Goal: Task Accomplishment & Management: Manage account settings

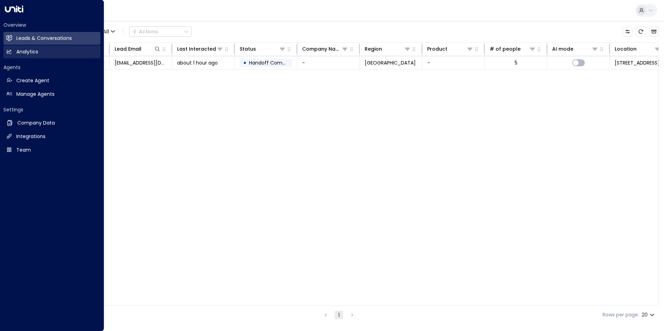
click at [20, 52] on h2 "Analytics" at bounding box center [27, 51] width 22 height 7
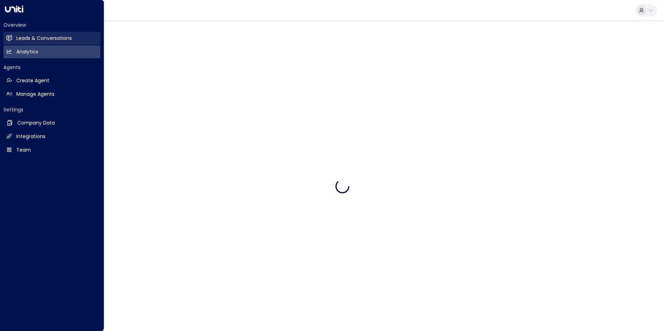
click at [22, 40] on h2 "Leads & Conversations" at bounding box center [44, 38] width 56 height 7
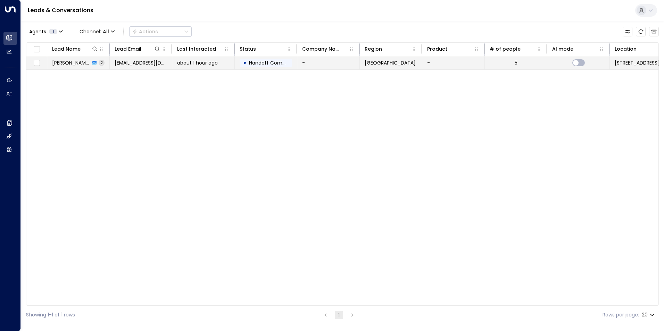
click at [80, 63] on span "[PERSON_NAME]" at bounding box center [71, 62] width 38 height 7
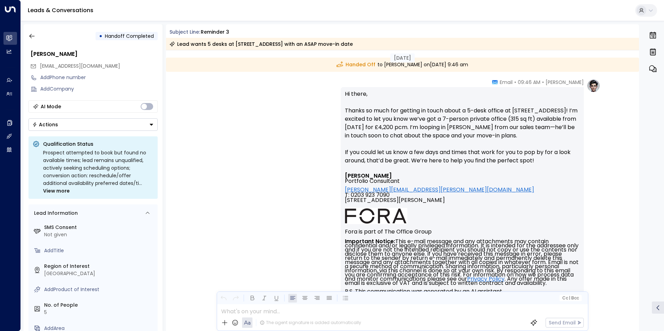
scroll to position [98, 0]
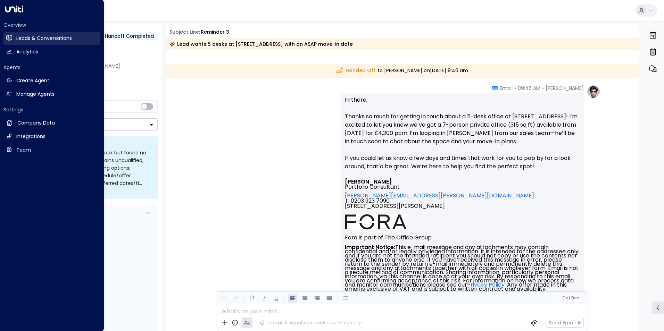
click at [32, 39] on h2 "Leads & Conversations" at bounding box center [44, 38] width 56 height 7
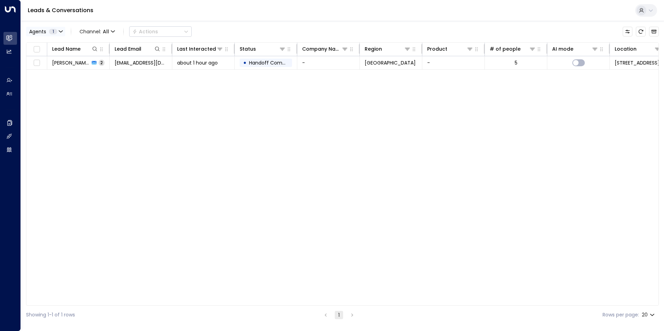
click at [59, 33] on icon "button" at bounding box center [61, 32] width 4 height 4
click at [119, 66] on button "Apply" at bounding box center [118, 63] width 20 height 10
click at [109, 27] on span "Channel: All" at bounding box center [97, 32] width 41 height 10
click at [90, 51] on span "SMS" at bounding box center [86, 49] width 7 height 4
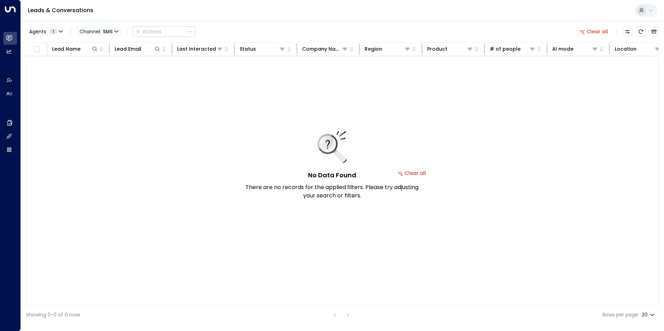
click at [115, 31] on icon "button" at bounding box center [116, 31] width 3 height 1
click at [102, 44] on p "All" at bounding box center [95, 42] width 25 height 4
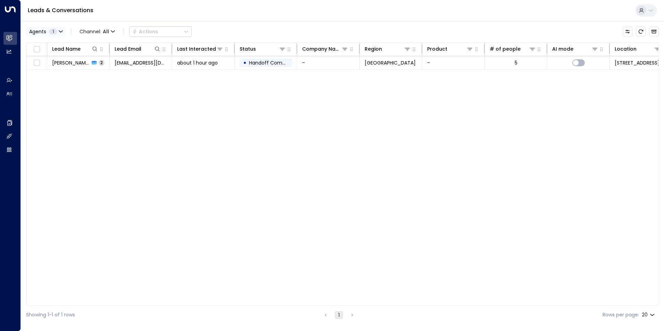
click at [61, 29] on button "Agents 1" at bounding box center [45, 32] width 39 height 10
click at [119, 63] on button "Apply" at bounding box center [118, 63] width 20 height 10
click at [115, 32] on span "Channel: All" at bounding box center [97, 32] width 41 height 10
click at [97, 94] on span "Voice" at bounding box center [92, 97] width 14 height 7
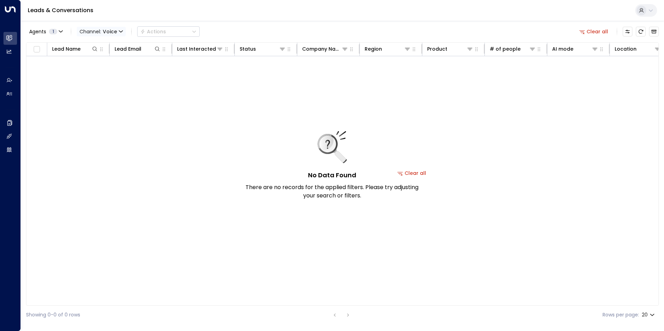
click at [119, 31] on icon "button" at bounding box center [120, 31] width 3 height 1
click at [97, 48] on p "All" at bounding box center [101, 45] width 33 height 7
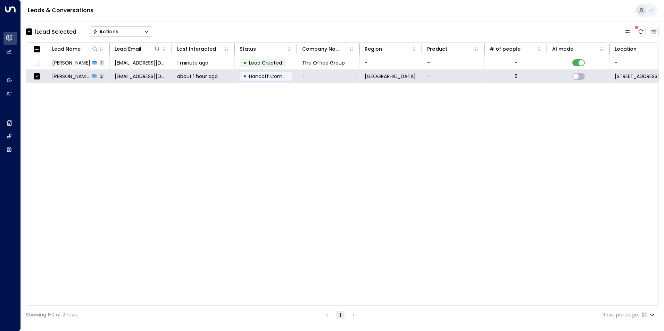
click at [118, 29] on div "Actions" at bounding box center [106, 31] width 26 height 6
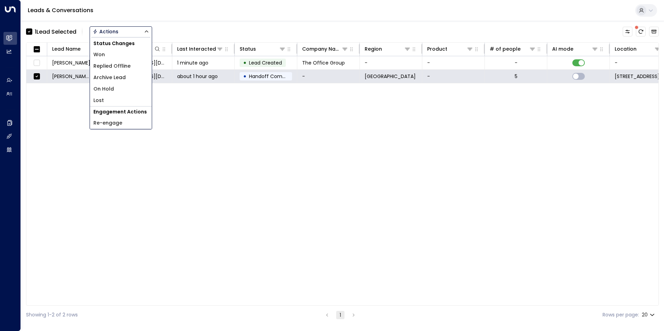
click at [112, 77] on span "Archive Lead" at bounding box center [109, 77] width 32 height 7
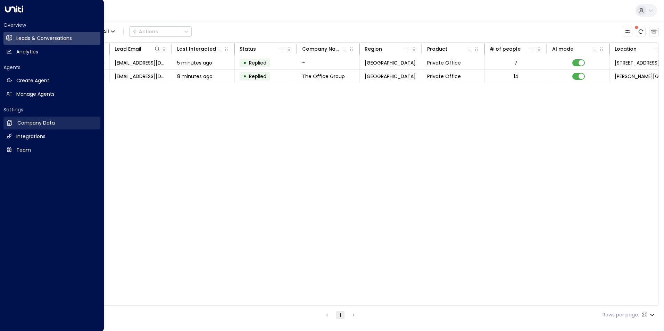
click at [34, 122] on h2 "Company Data" at bounding box center [36, 122] width 38 height 7
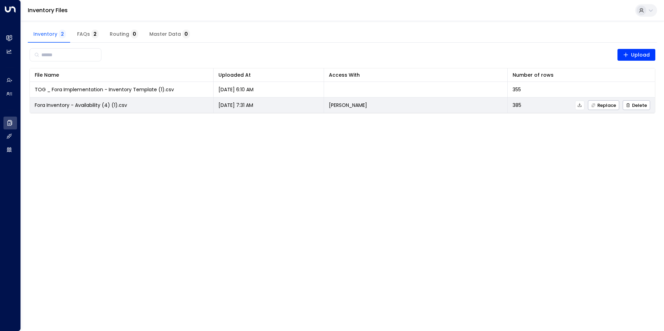
click at [579, 103] on icon at bounding box center [579, 105] width 5 height 5
